Goal: Task Accomplishment & Management: Manage account settings

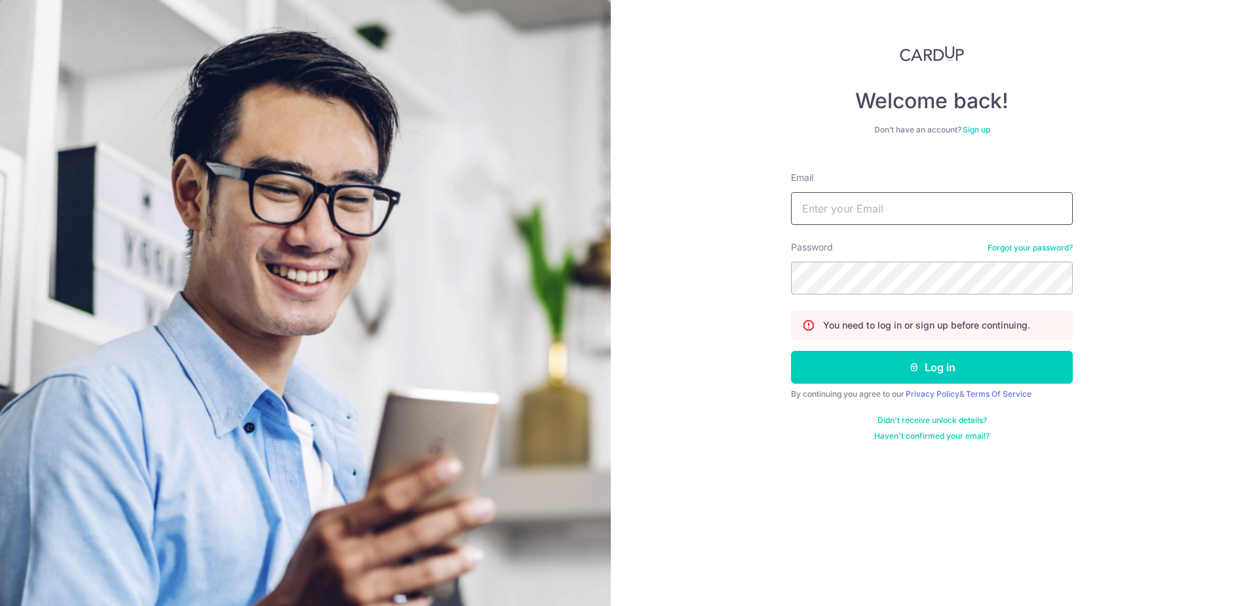
click at [886, 210] on input "Email" at bounding box center [932, 208] width 282 height 33
type input "[EMAIL_ADDRESS][DOMAIN_NAME]"
click at [876, 367] on button "Log in" at bounding box center [932, 367] width 282 height 33
